Goal: Task Accomplishment & Management: Manage account settings

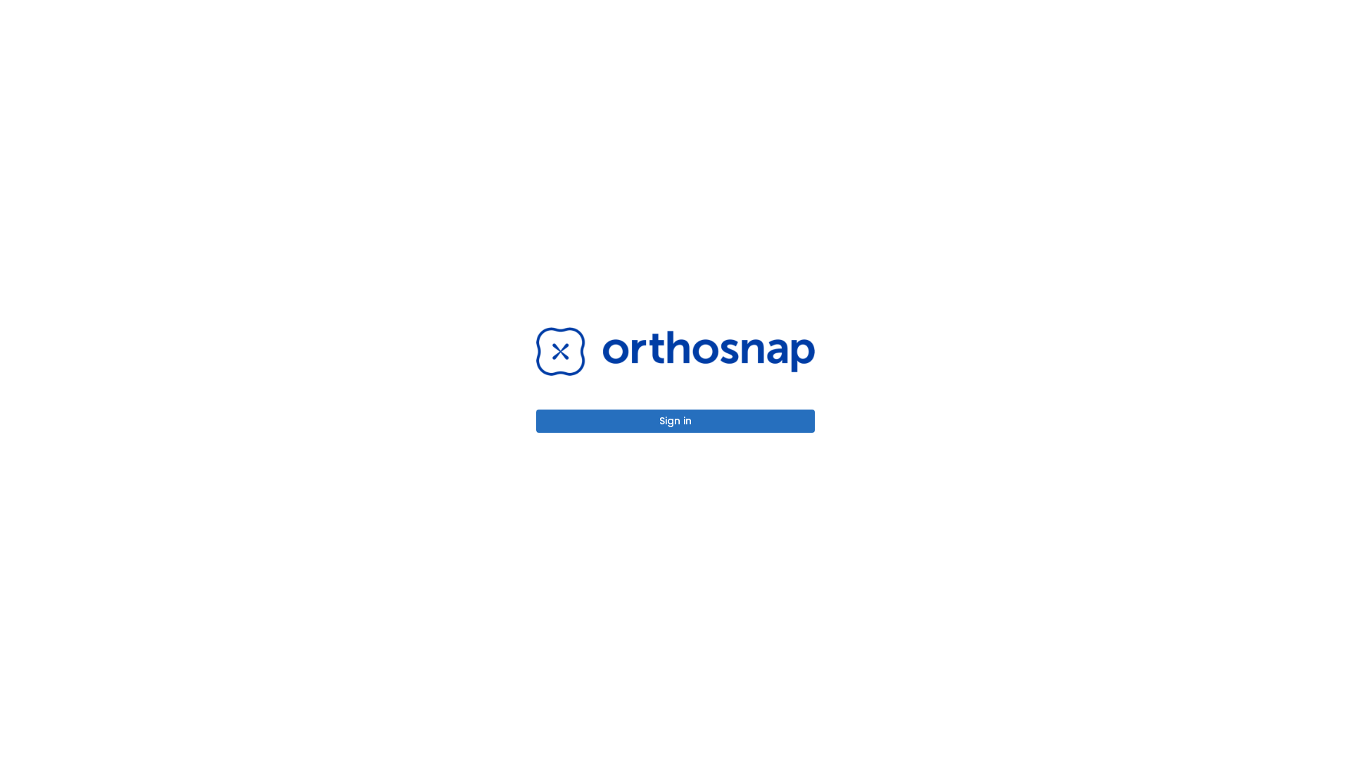
click at [676, 421] on button "Sign in" at bounding box center [675, 421] width 279 height 23
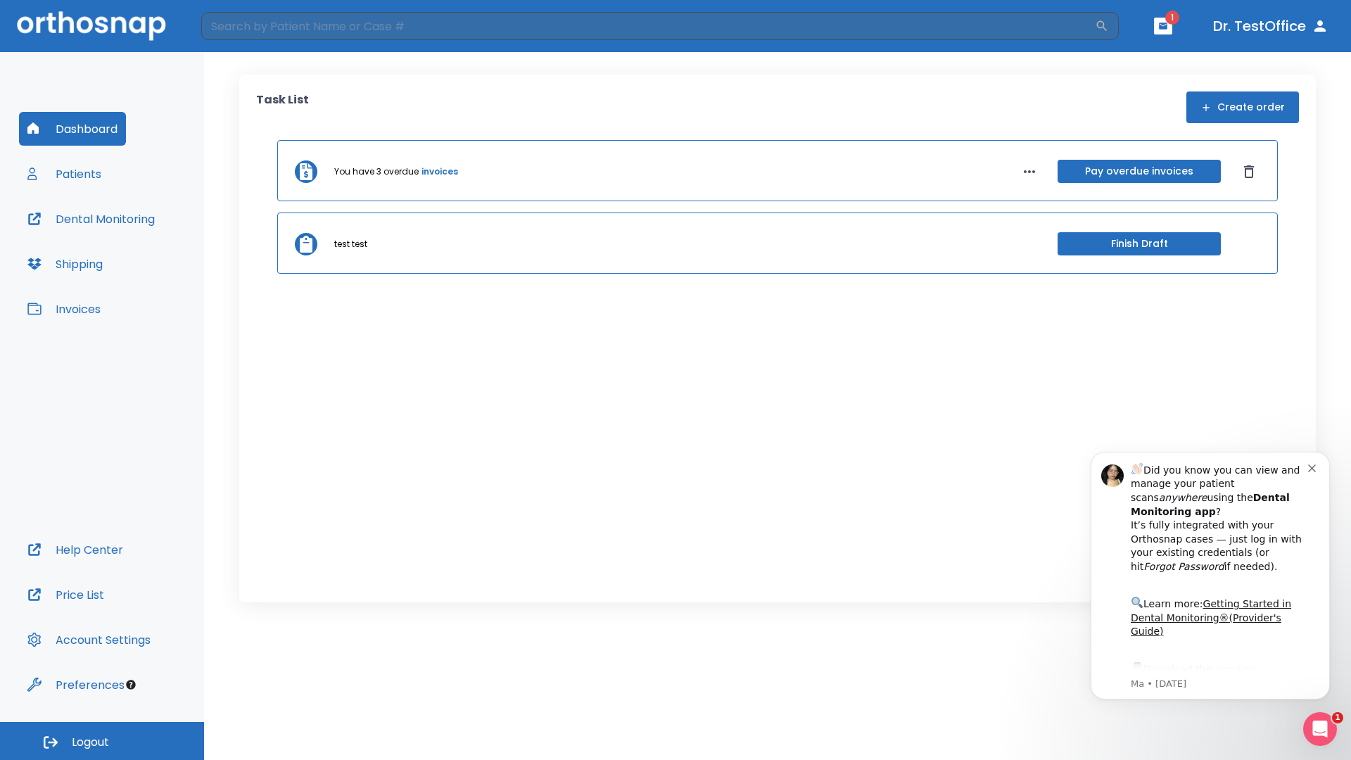
click at [102, 741] on span "Logout" at bounding box center [90, 742] width 37 height 15
